Goal: Information Seeking & Learning: Learn about a topic

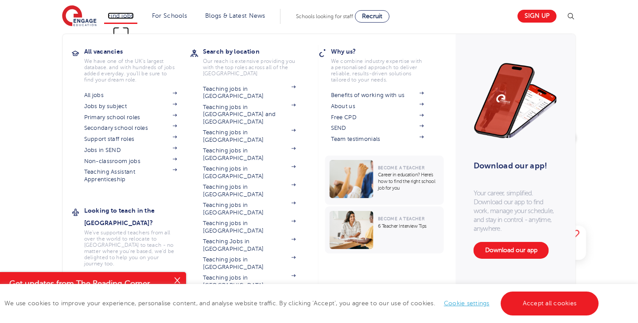
click at [126, 19] on link "Find jobs" at bounding box center [121, 15] width 26 height 7
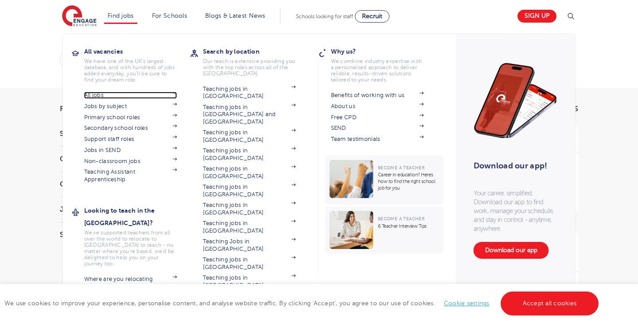
click at [111, 98] on link "All jobs" at bounding box center [130, 95] width 93 height 7
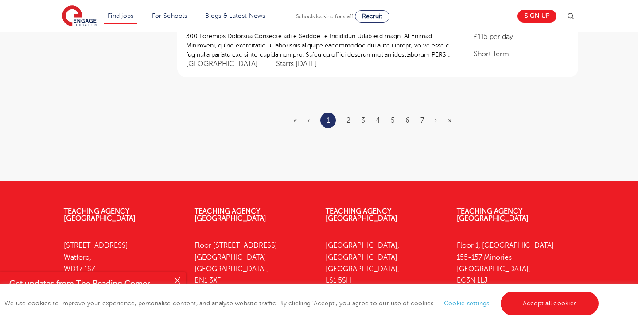
scroll to position [1197, 0]
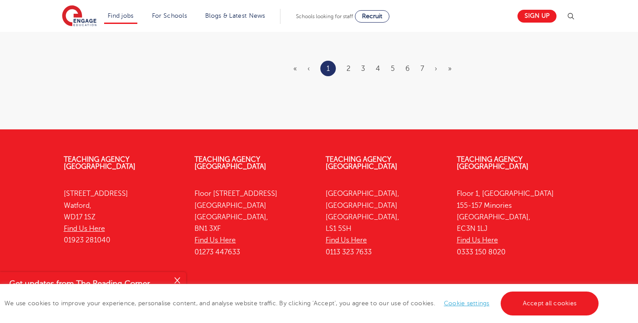
click at [428, 11] on section "Find jobs All vacancies We have one of the UK's largest database. and with hund…" at bounding box center [287, 16] width 450 height 32
click at [470, 236] on link "Find Us Here" at bounding box center [477, 240] width 41 height 8
